Goal: Transaction & Acquisition: Book appointment/travel/reservation

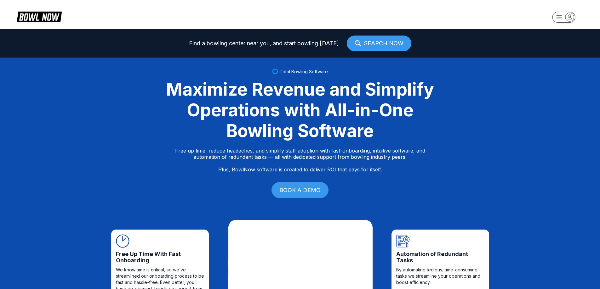
click at [563, 12] on rect "button" at bounding box center [563, 17] width 23 height 11
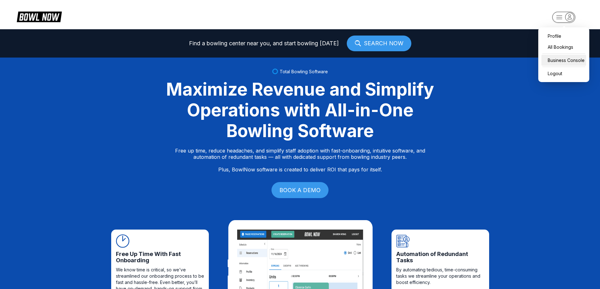
click at [583, 57] on div "Business Console" at bounding box center [563, 60] width 45 height 11
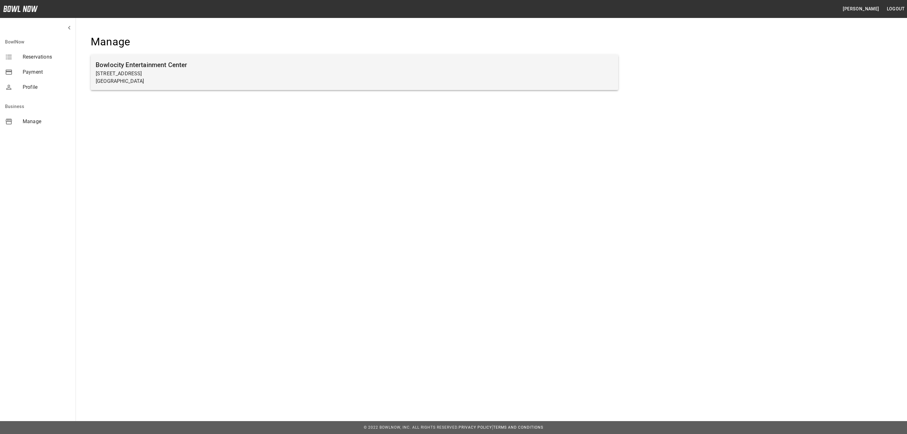
click at [177, 64] on h6 "Bowlocity Entertainment Center" at bounding box center [354, 65] width 517 height 10
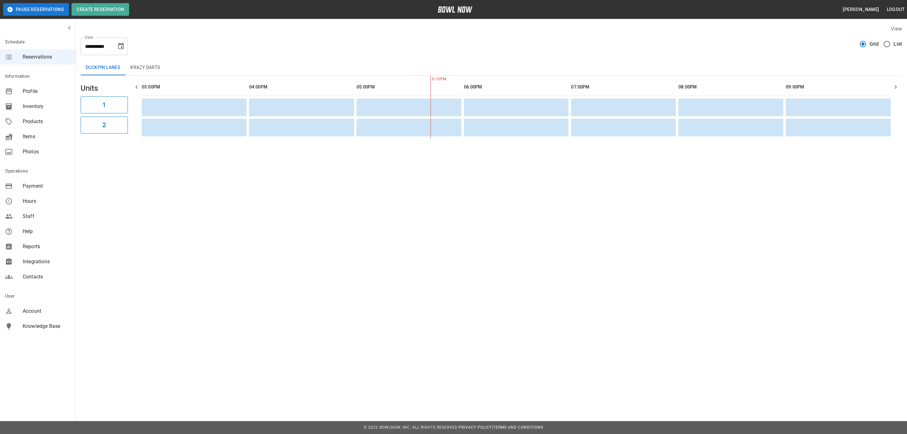
click at [141, 63] on button "Krazy Darts" at bounding box center [145, 67] width 40 height 15
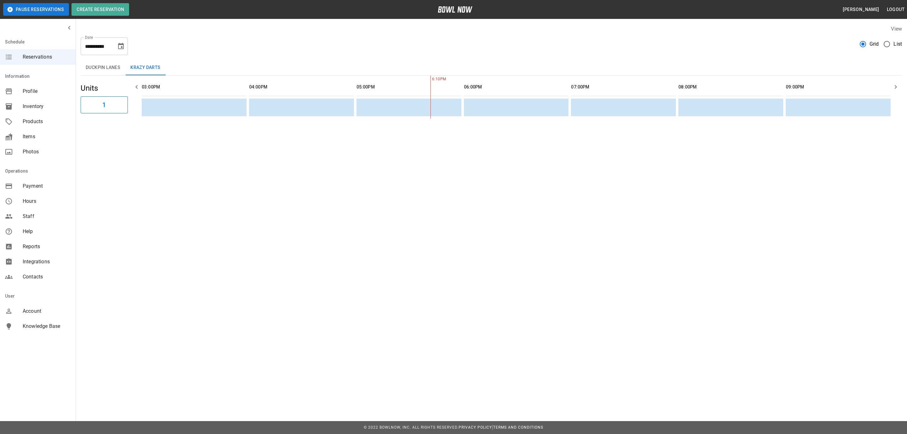
click at [98, 63] on button "Duckpin Lanes" at bounding box center [103, 67] width 45 height 15
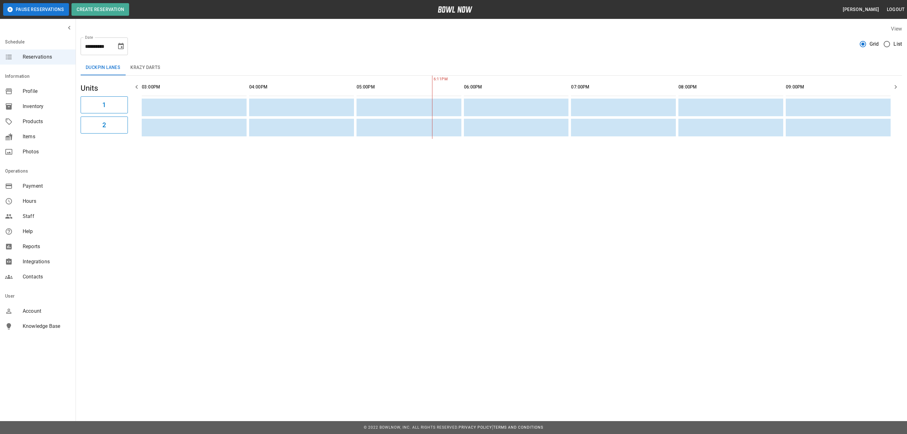
click at [37, 113] on div "Inventory" at bounding box center [38, 106] width 76 height 15
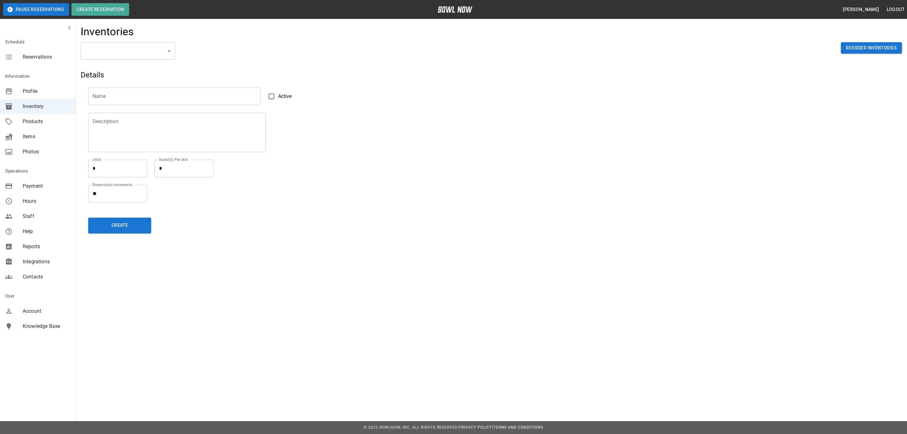
click at [31, 124] on span "Products" at bounding box center [47, 122] width 48 height 8
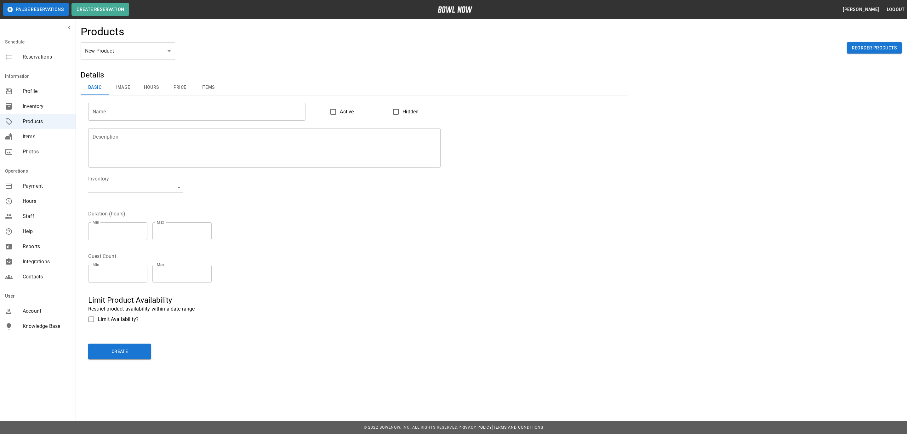
click at [125, 89] on button "Image" at bounding box center [123, 87] width 28 height 15
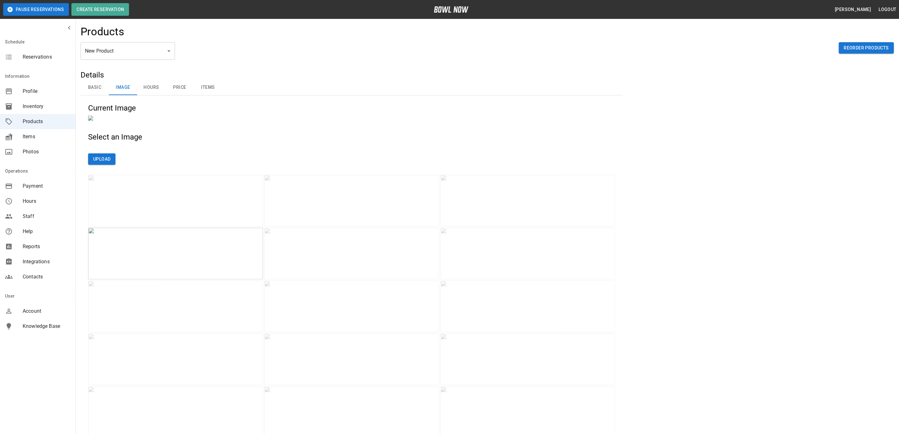
click at [193, 226] on img at bounding box center [175, 201] width 175 height 52
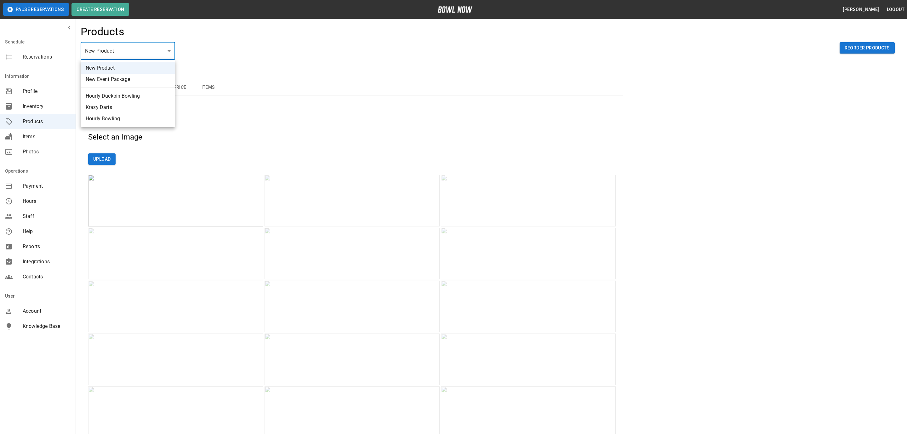
click at [114, 93] on li "Hourly Duckpin Bowling" at bounding box center [128, 95] width 94 height 11
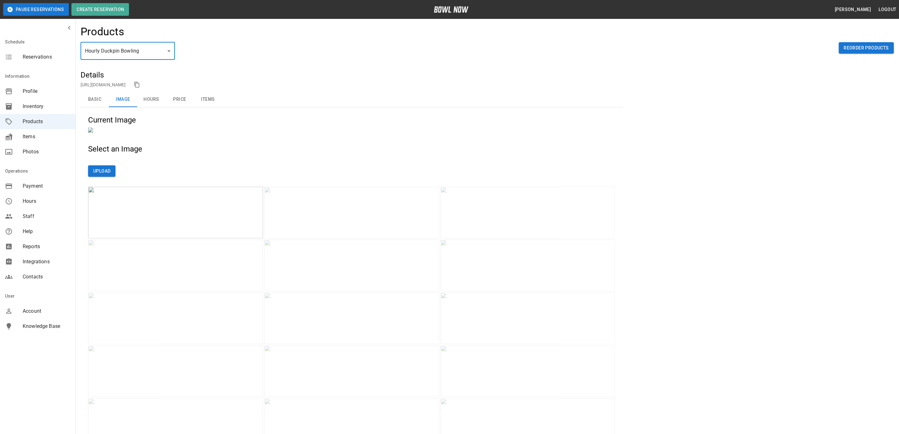
click at [154, 100] on button "Hours" at bounding box center [151, 99] width 28 height 15
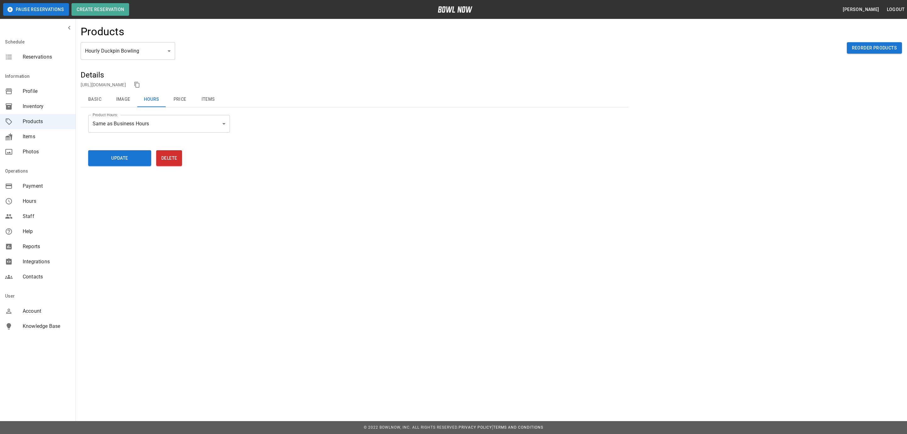
click at [181, 99] on button "Price" at bounding box center [180, 99] width 28 height 15
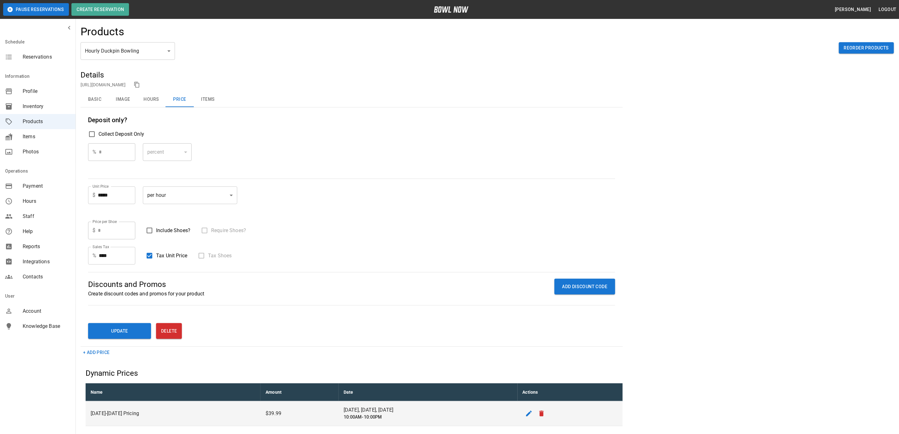
click at [212, 93] on button "Items" at bounding box center [208, 99] width 28 height 15
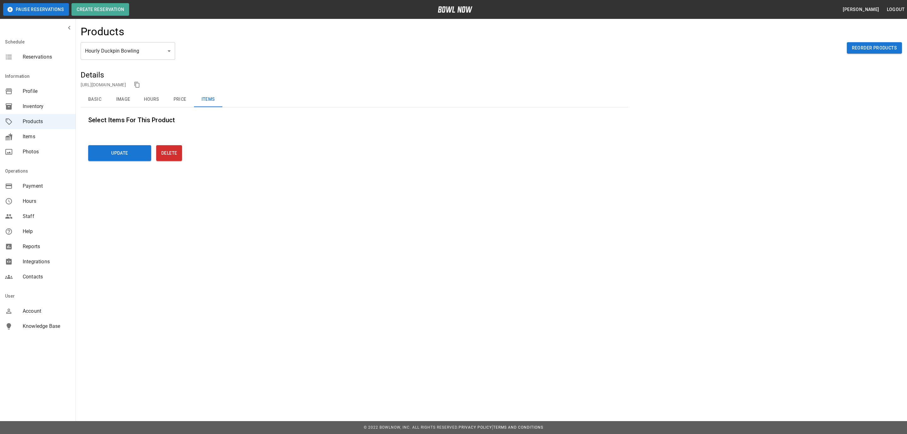
click at [112, 107] on li "Krazy Darts" at bounding box center [128, 107] width 94 height 11
type input "*"
click at [125, 99] on button "Image" at bounding box center [123, 99] width 28 height 15
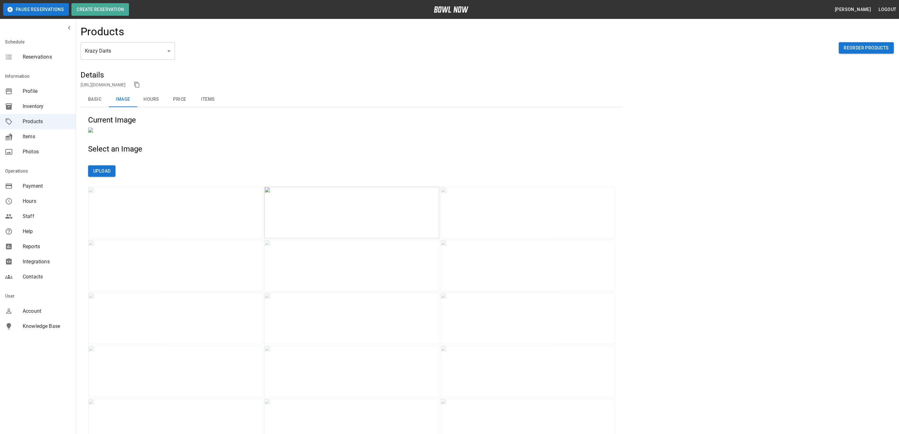
click at [104, 94] on button "Basic" at bounding box center [95, 99] width 28 height 15
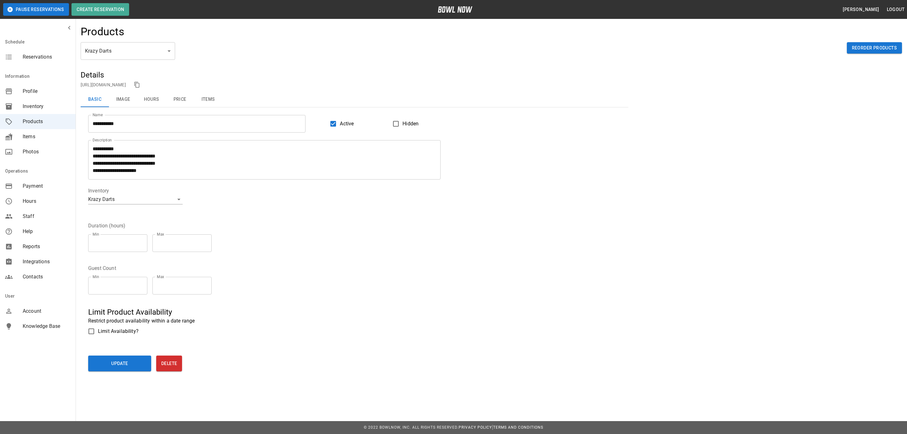
click at [32, 138] on span "Items" at bounding box center [47, 137] width 48 height 8
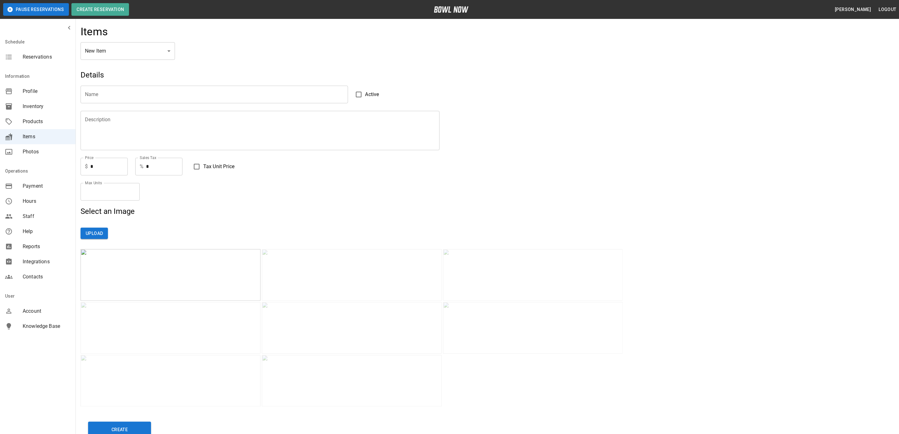
click at [35, 153] on span "Photos" at bounding box center [47, 152] width 48 height 8
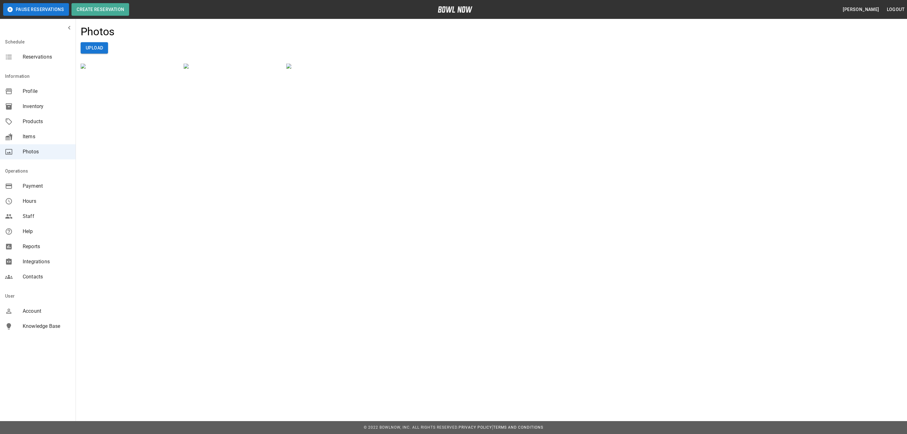
click at [39, 186] on span "Payment" at bounding box center [47, 186] width 48 height 8
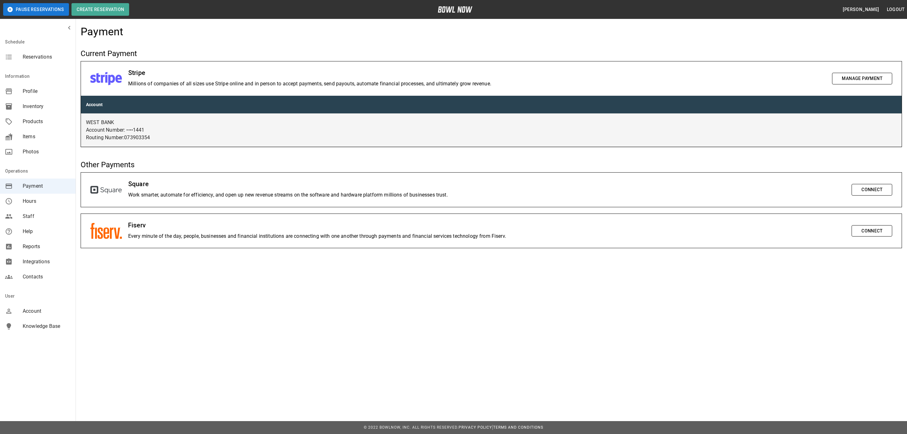
click at [31, 201] on span "Hours" at bounding box center [47, 201] width 48 height 8
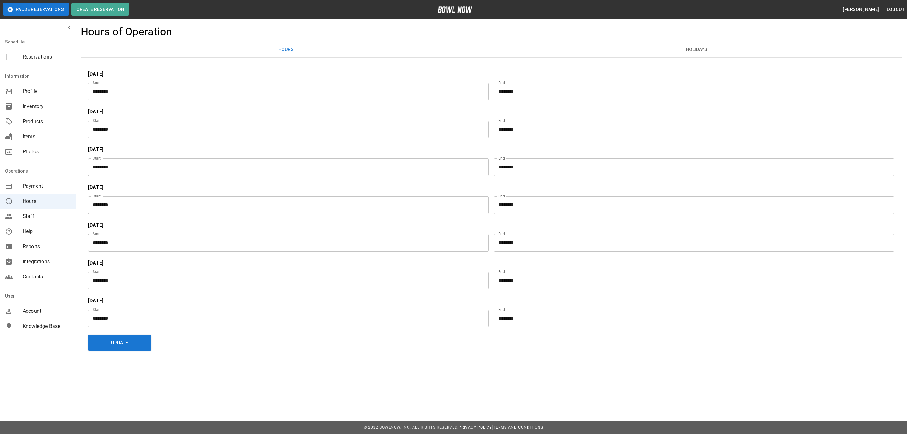
click at [25, 89] on span "Profile" at bounding box center [47, 92] width 48 height 8
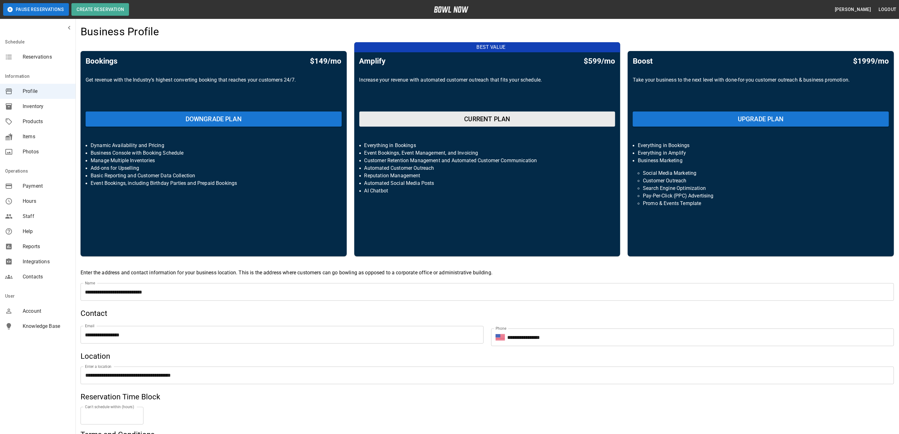
click at [29, 105] on span "Inventory" at bounding box center [47, 107] width 48 height 8
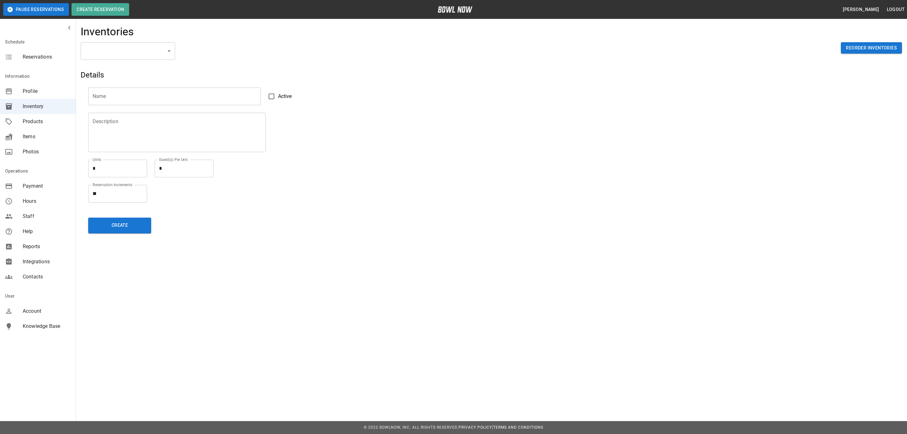
click at [34, 122] on span "Products" at bounding box center [47, 122] width 48 height 8
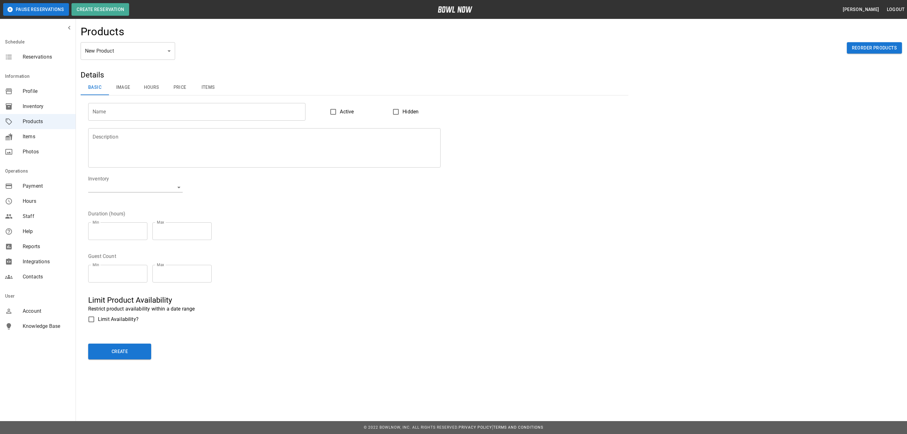
click at [34, 254] on div "Integrations" at bounding box center [38, 261] width 76 height 15
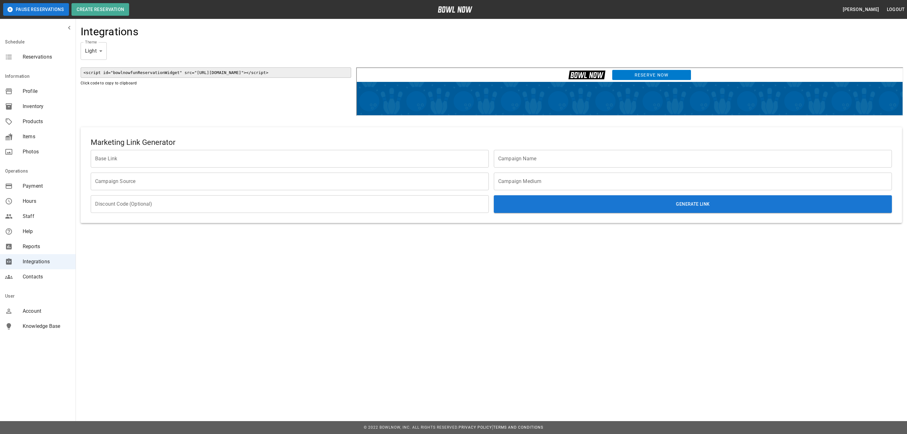
click at [638, 72] on link "Reserve Now" at bounding box center [650, 74] width 79 height 11
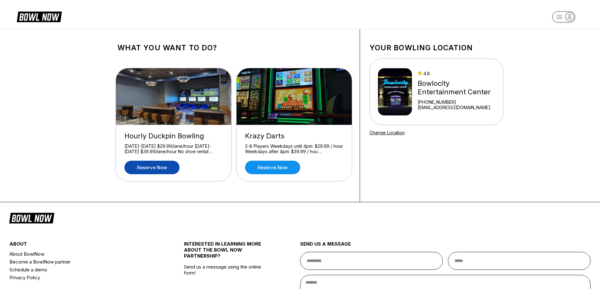
click at [155, 167] on link "Reserve now" at bounding box center [151, 168] width 55 height 14
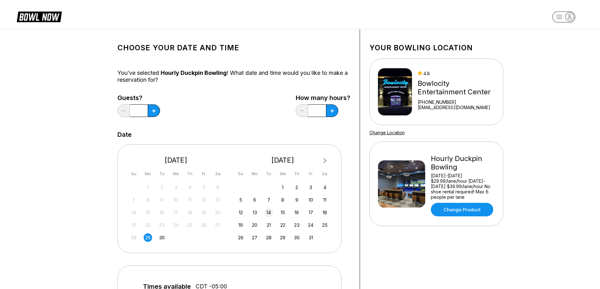
click at [269, 212] on div "14" at bounding box center [268, 212] width 8 height 8
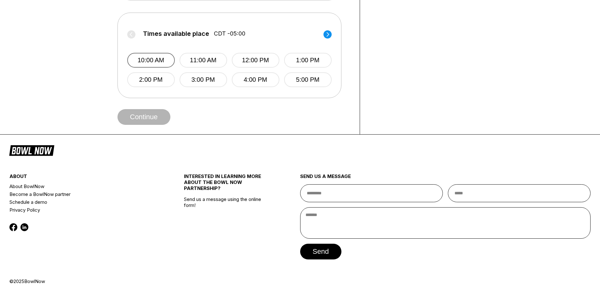
click at [154, 57] on button "10:00 AM" at bounding box center [151, 60] width 48 height 15
click at [139, 110] on button "Continue" at bounding box center [143, 117] width 53 height 16
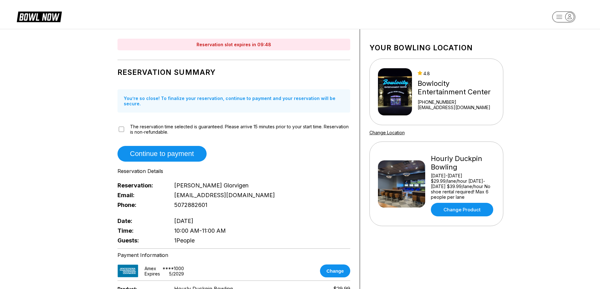
click at [597, 197] on div "Reservation slot expires in 09:48 Reservation Summary You’re so close! To final…" at bounding box center [300, 224] width 600 height 391
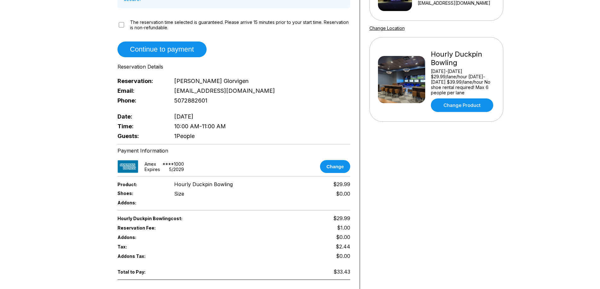
scroll to position [105, 0]
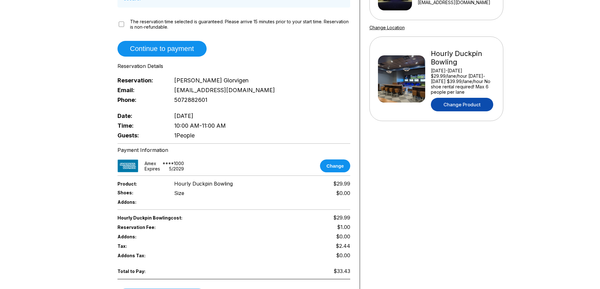
click at [461, 104] on link "Change Product" at bounding box center [462, 105] width 62 height 14
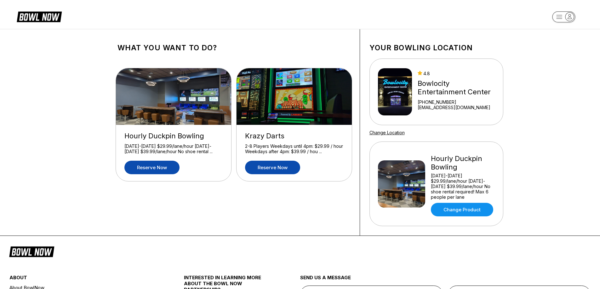
click at [274, 171] on link "Reserve now" at bounding box center [272, 168] width 55 height 14
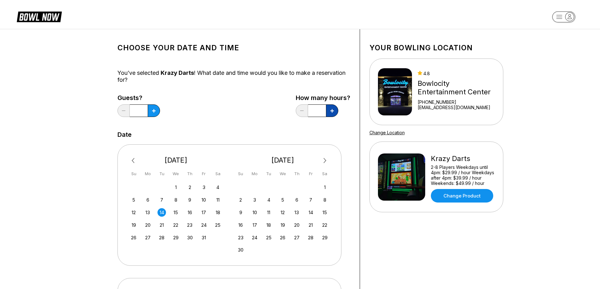
click at [334, 110] on button at bounding box center [332, 111] width 12 height 13
click at [297, 112] on button at bounding box center [302, 111] width 12 height 13
type input "*"
click at [597, 224] on div "Choose your Date and time You’ve selected Krazy Darts ! What date and time woul…" at bounding box center [300, 214] width 600 height 371
drag, startPoint x: 597, startPoint y: 224, endPoint x: 602, endPoint y: 225, distance: 5.5
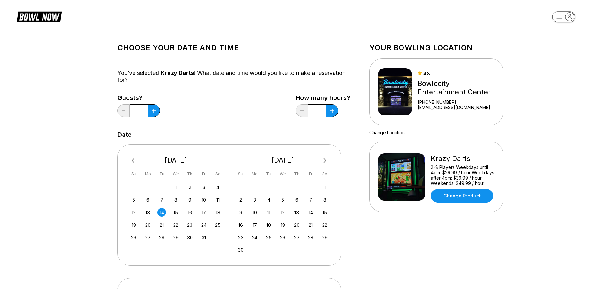
click at [600, 225] on html "Choose your Date and time You’ve selected Krazy Darts ! What date and time woul…" at bounding box center [300, 280] width 600 height 560
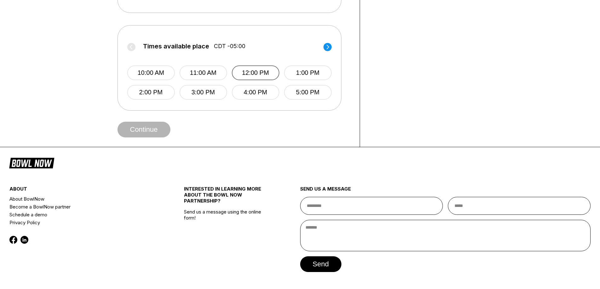
click at [257, 75] on button "12:00 PM" at bounding box center [256, 72] width 48 height 15
click at [155, 133] on button "Continue" at bounding box center [143, 130] width 53 height 16
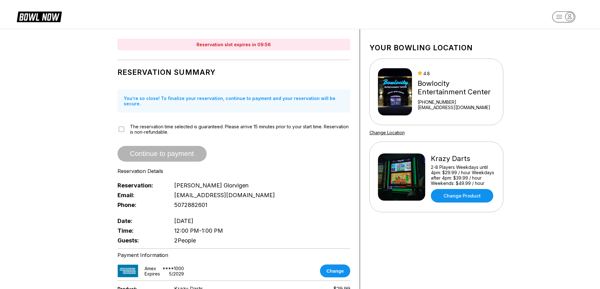
click at [119, 124] on div "The reservation time selected is guaranteed. Please arrive 15 minutes prior to …" at bounding box center [233, 129] width 233 height 11
click at [121, 128] on div "The reservation time selected is guaranteed. Please arrive 15 minutes prior to …" at bounding box center [233, 129] width 233 height 11
click at [186, 146] on button "Continue to payment" at bounding box center [161, 154] width 89 height 16
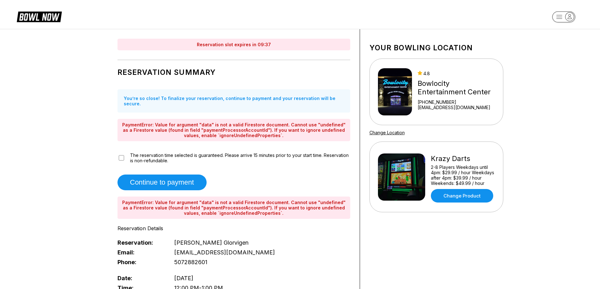
click at [340, 248] on div "Email: info@bowlocity.com" at bounding box center [233, 253] width 233 height 10
click at [599, 231] on div "Reservation slot expires in 08:22 Reservation Summary You’re so close! To final…" at bounding box center [300, 256] width 600 height 454
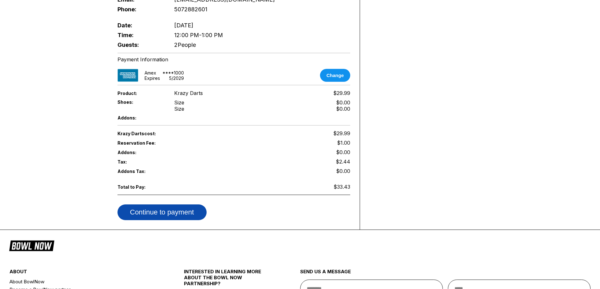
click at [164, 205] on button "Continue to payment" at bounding box center [161, 213] width 89 height 16
